Goal: Task Accomplishment & Management: Use online tool/utility

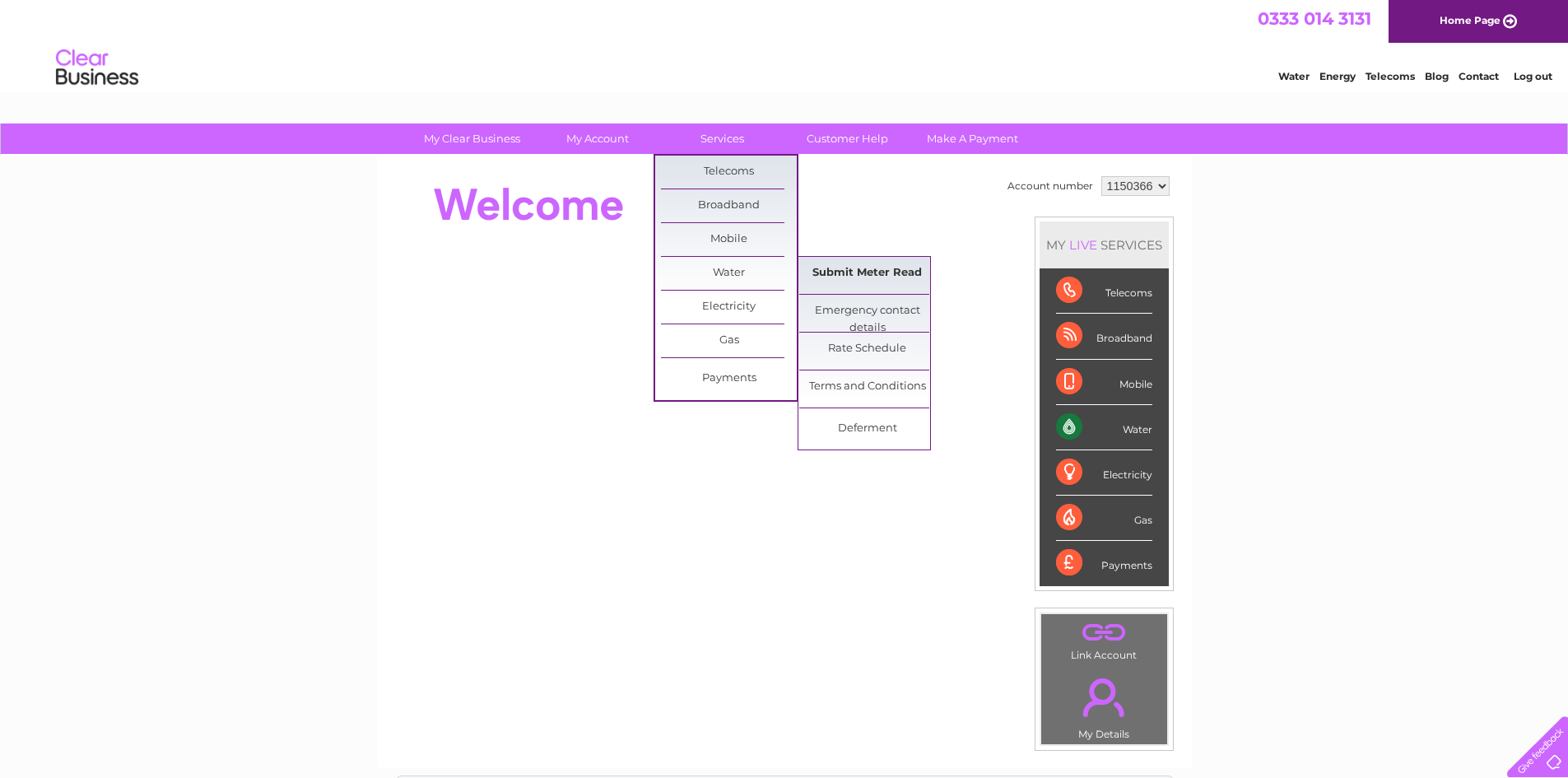
click at [846, 271] on link "Submit Meter Read" at bounding box center [867, 273] width 136 height 33
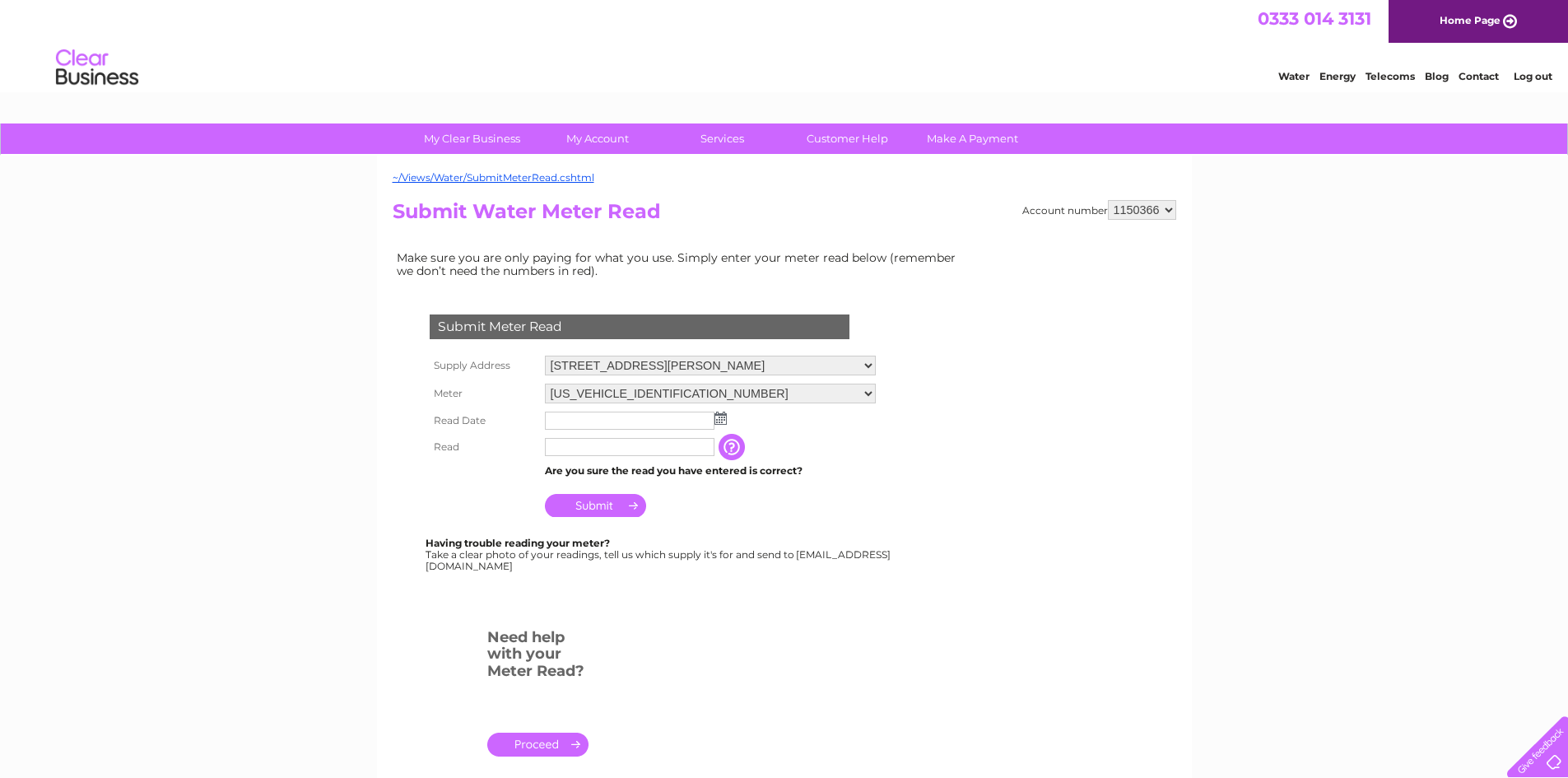
click at [720, 416] on img at bounding box center [721, 418] width 13 height 14
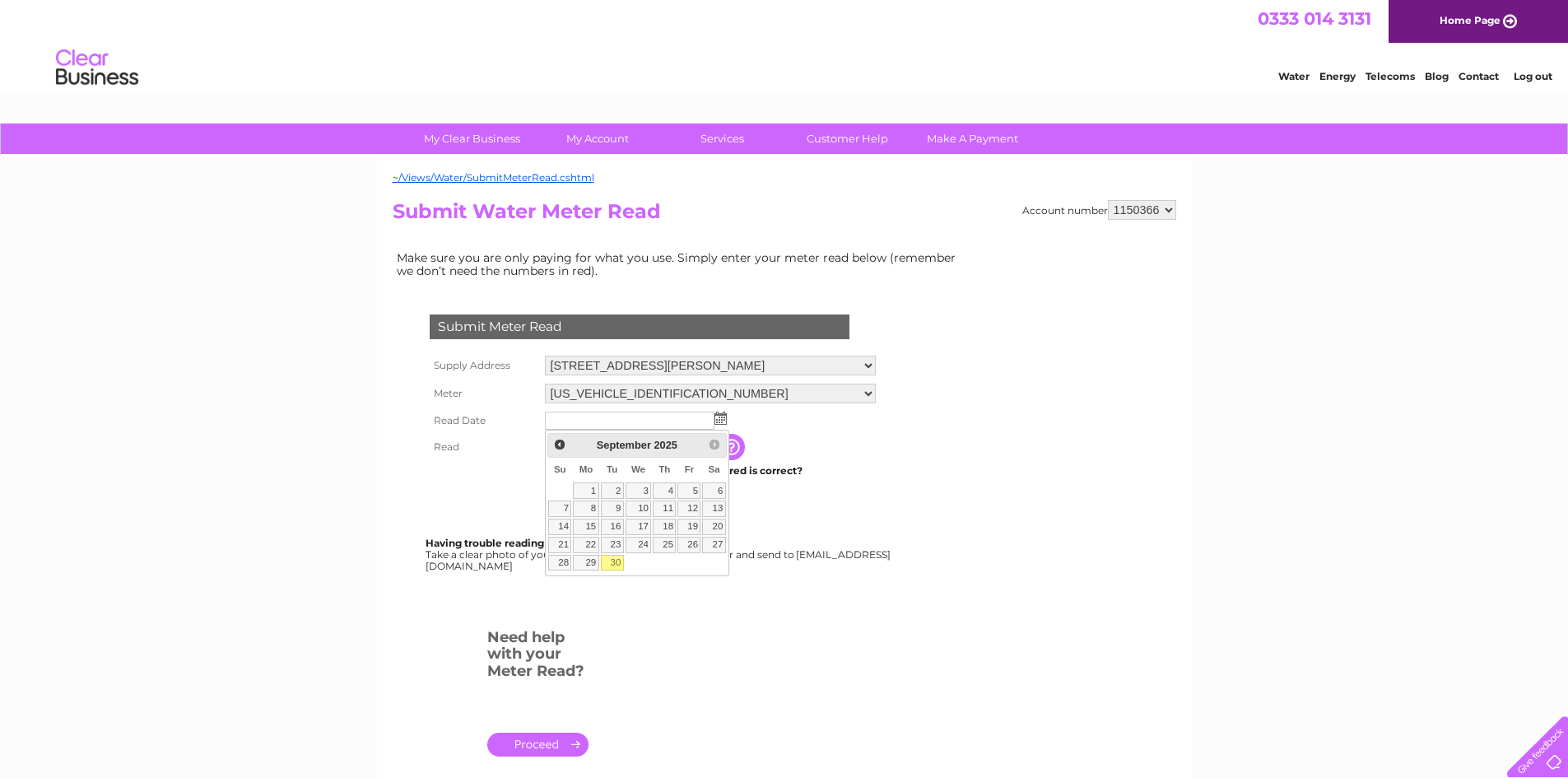
click at [612, 562] on link "30" at bounding box center [612, 564] width 23 height 16
type input "2025/09/30"
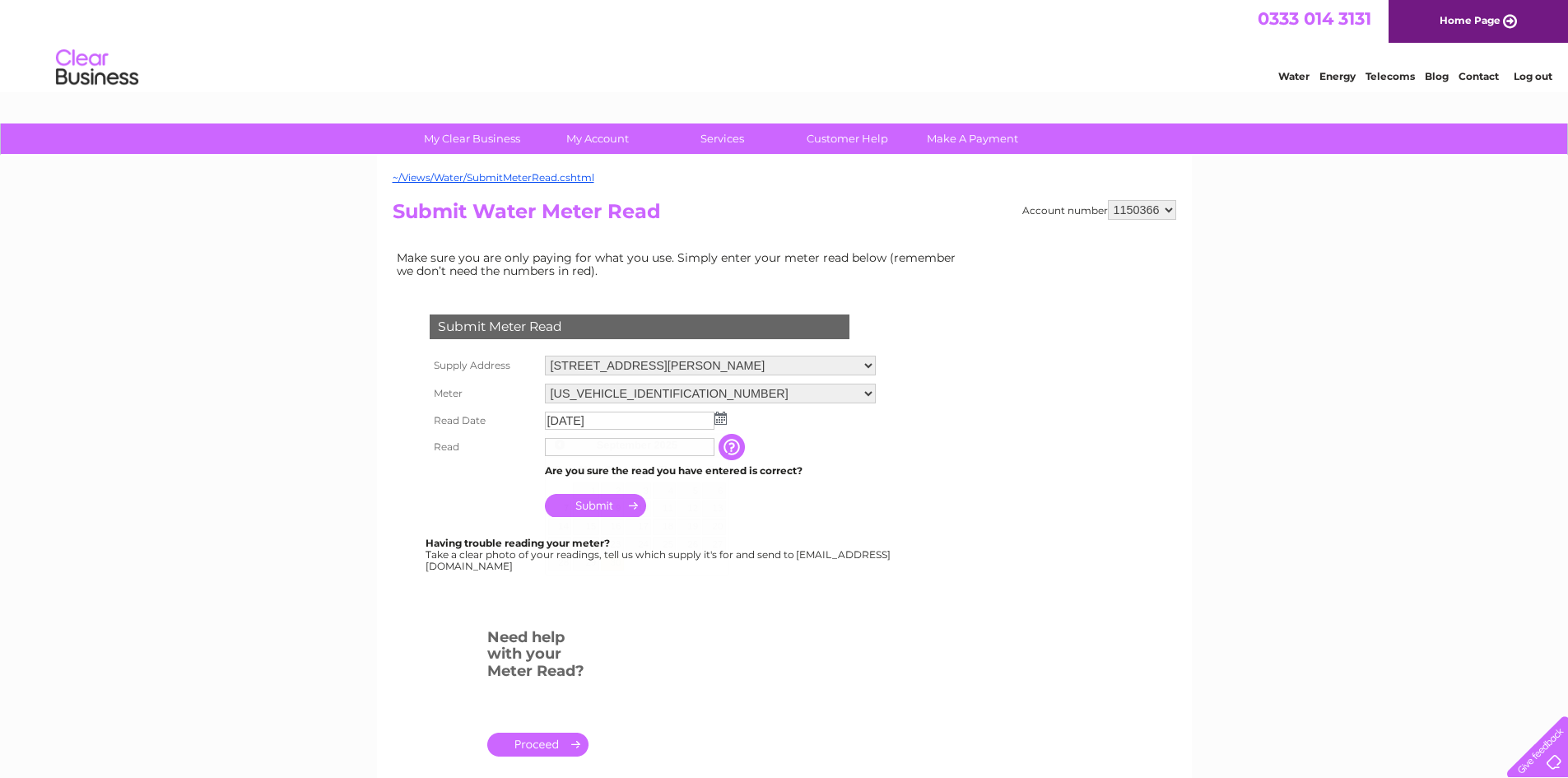
click at [612, 562] on body "My Clear Business Login Details My Details My Preferences Link Account My Accou…" at bounding box center [784, 557] width 1568 height 1115
click at [552, 448] on input "text" at bounding box center [630, 448] width 171 height 20
click at [548, 448] on input "2999" at bounding box center [630, 448] width 171 height 20
type input "02999"
click at [737, 445] on input "button" at bounding box center [733, 447] width 30 height 26
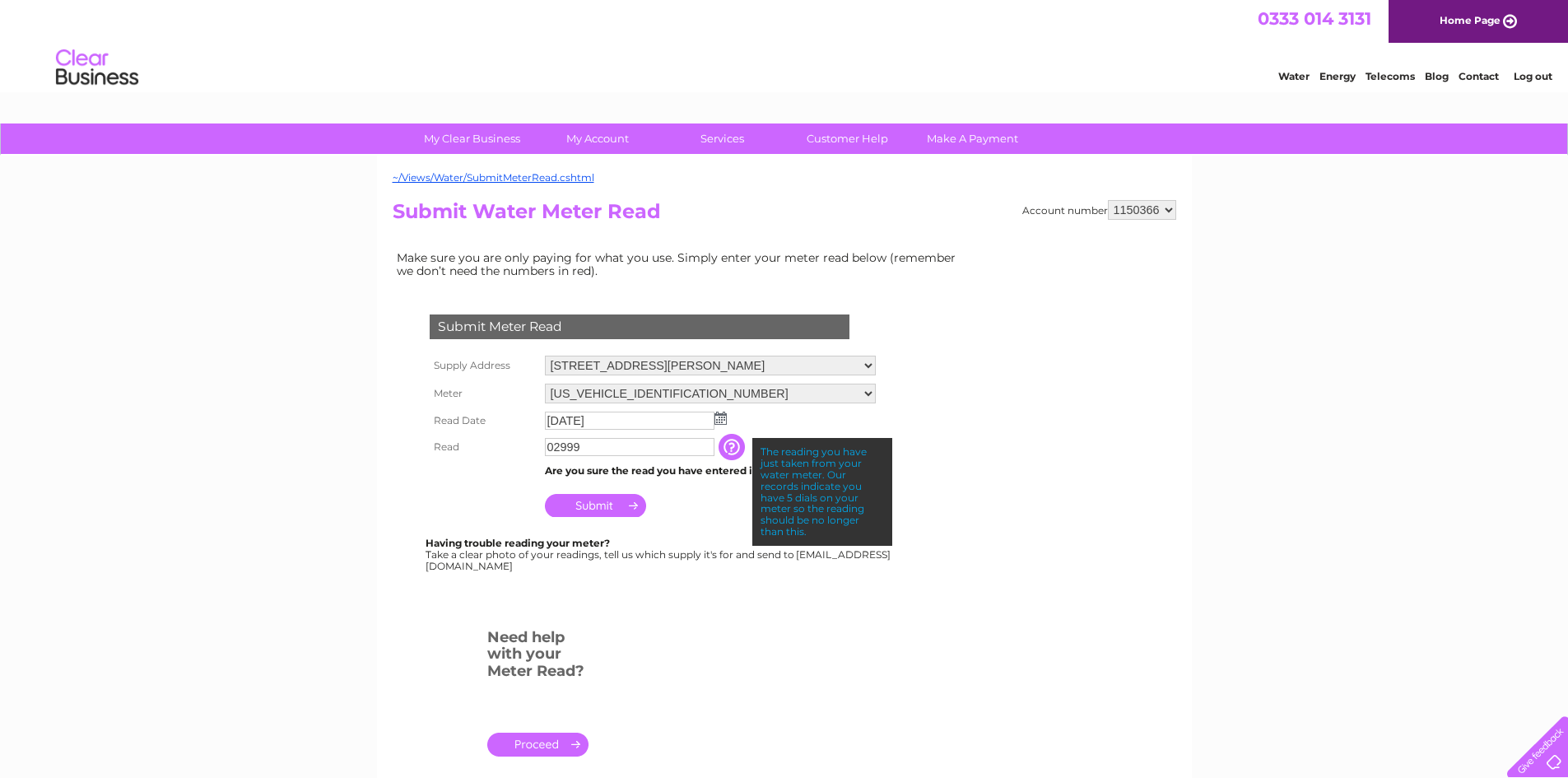
click at [674, 501] on td "Submit" at bounding box center [710, 502] width 339 height 40
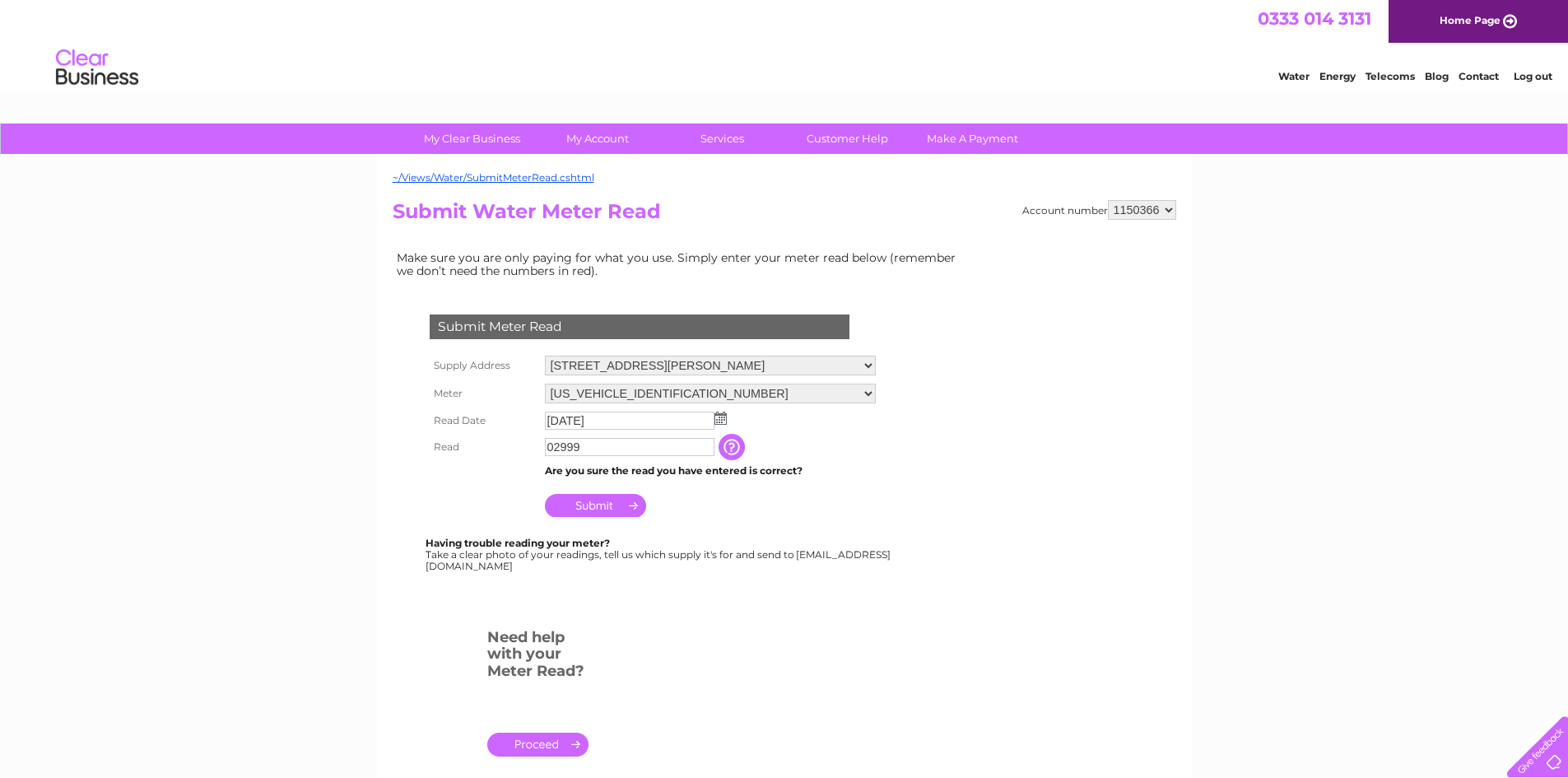
click at [579, 503] on input "Submit" at bounding box center [596, 505] width 101 height 23
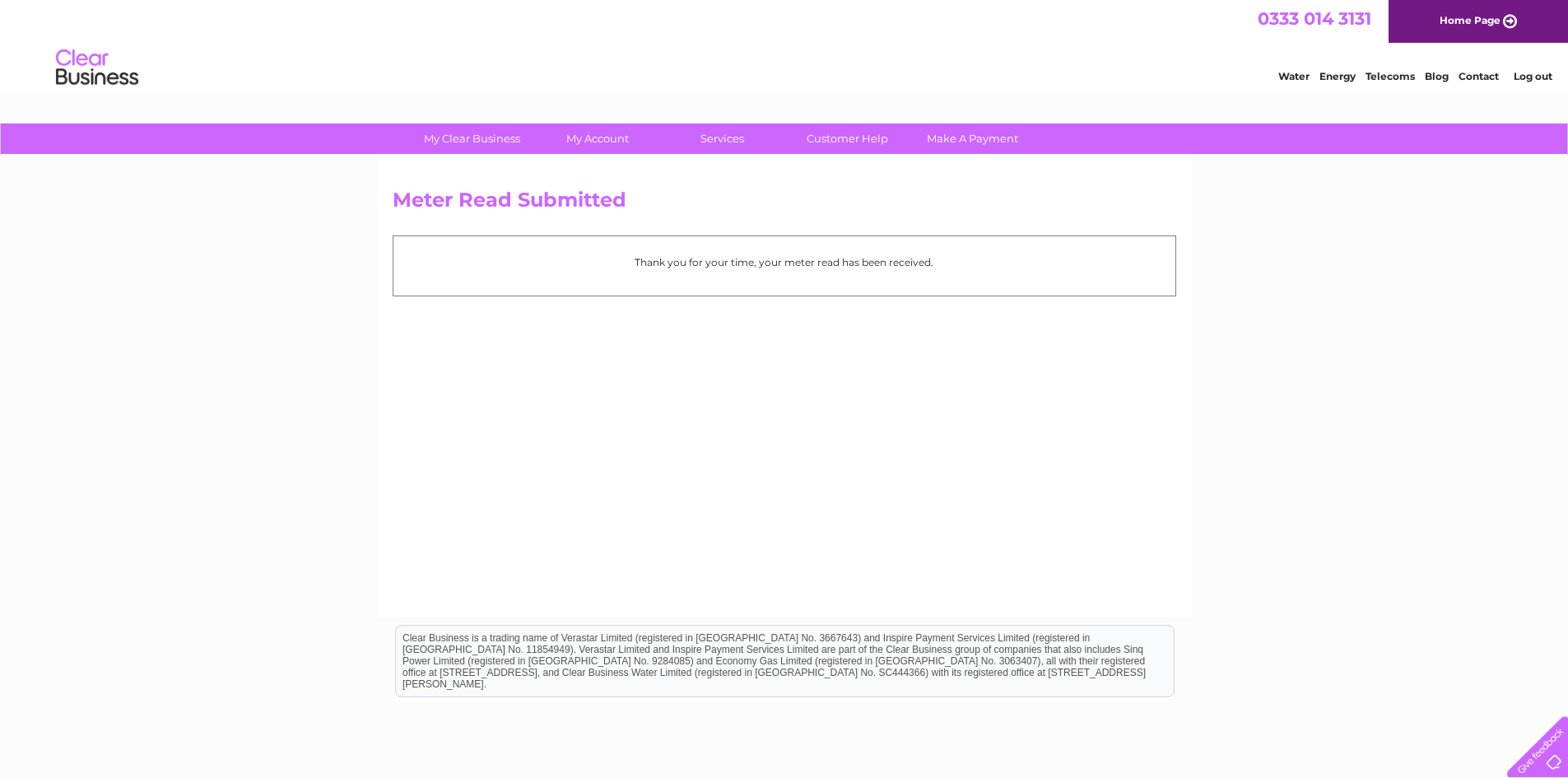
click at [1541, 77] on link "Log out" at bounding box center [1533, 76] width 39 height 13
